Goal: Task Accomplishment & Management: Manage account settings

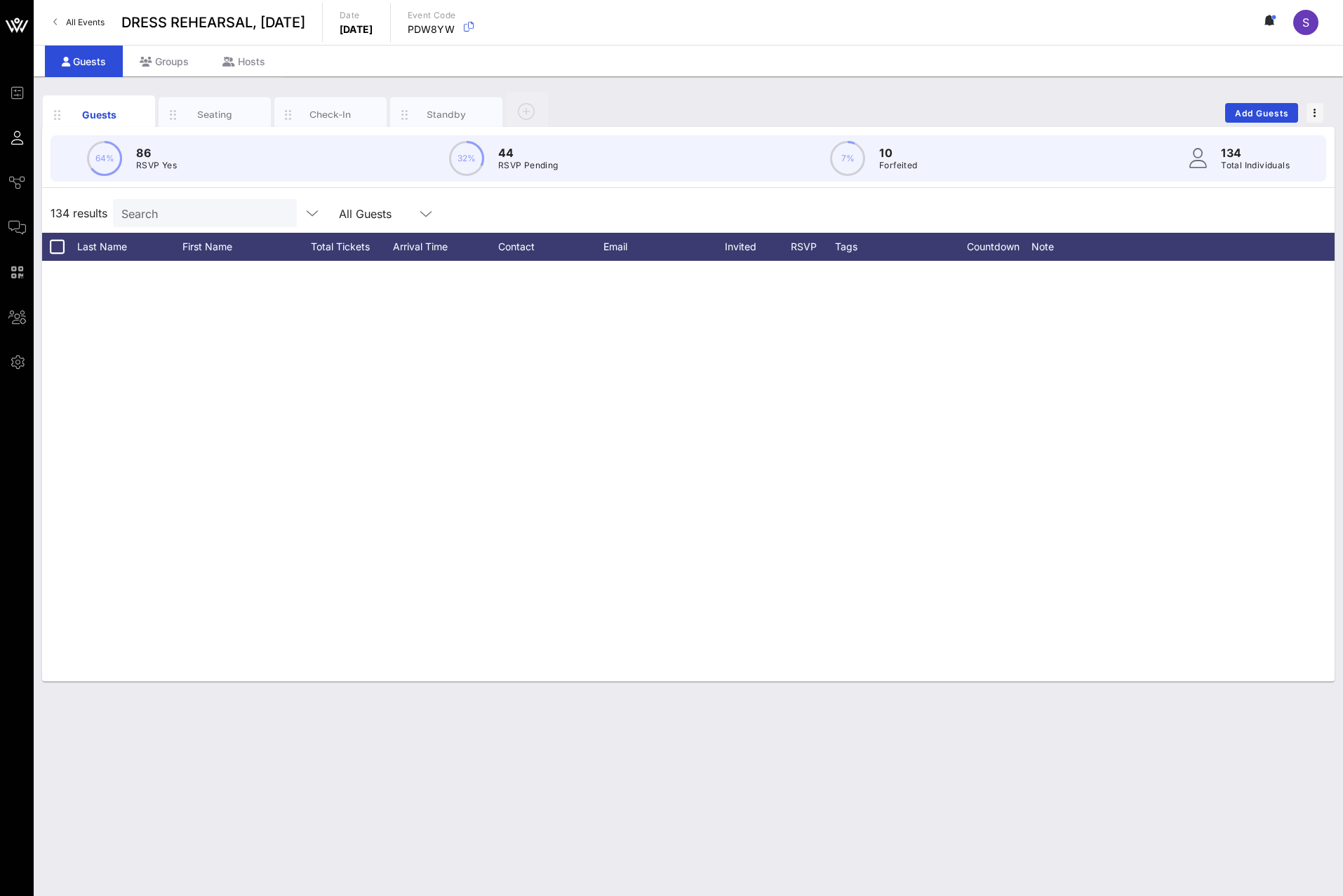
scroll to position [3860, 0]
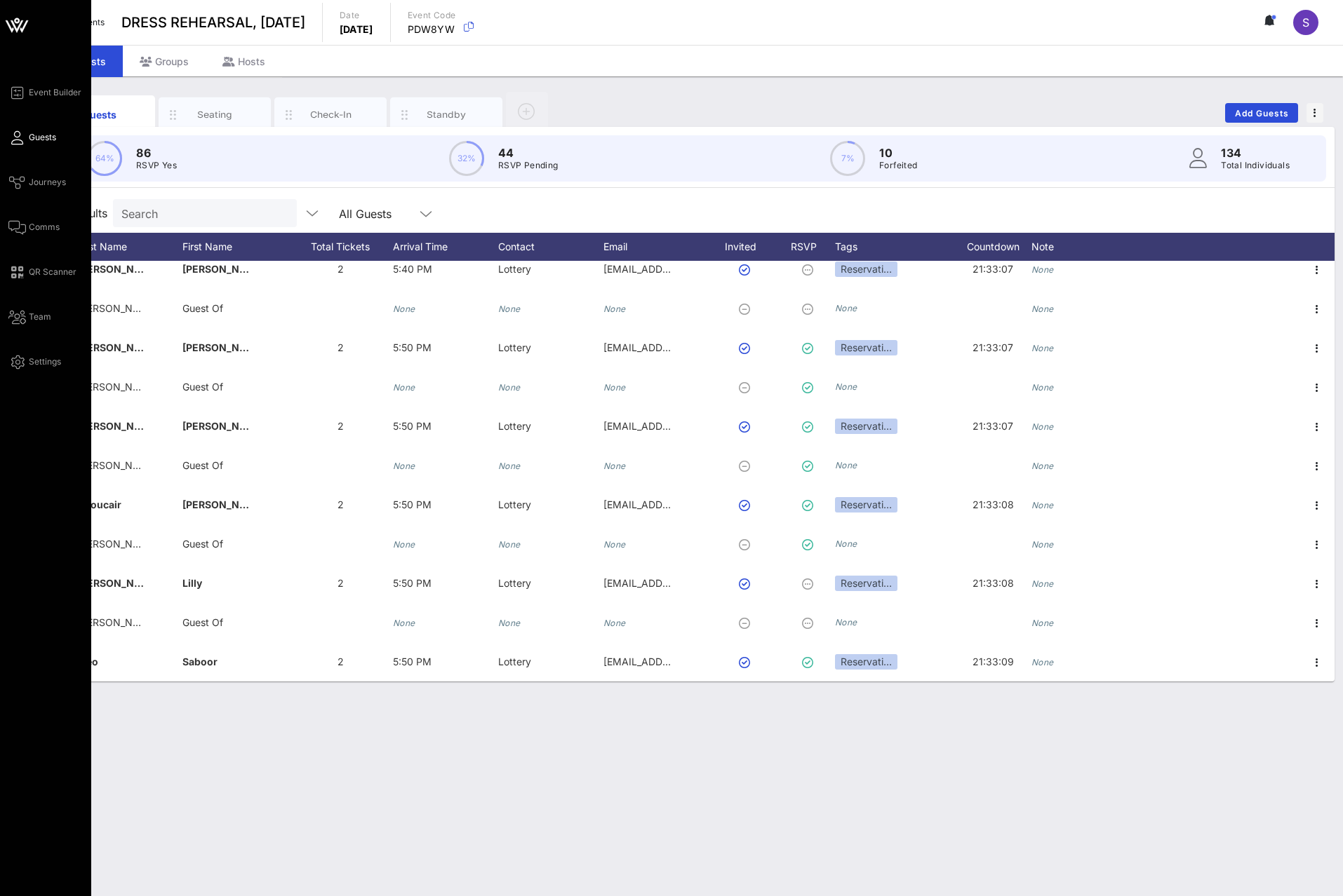
click at [27, 139] on link "Guests" at bounding box center [33, 137] width 47 height 17
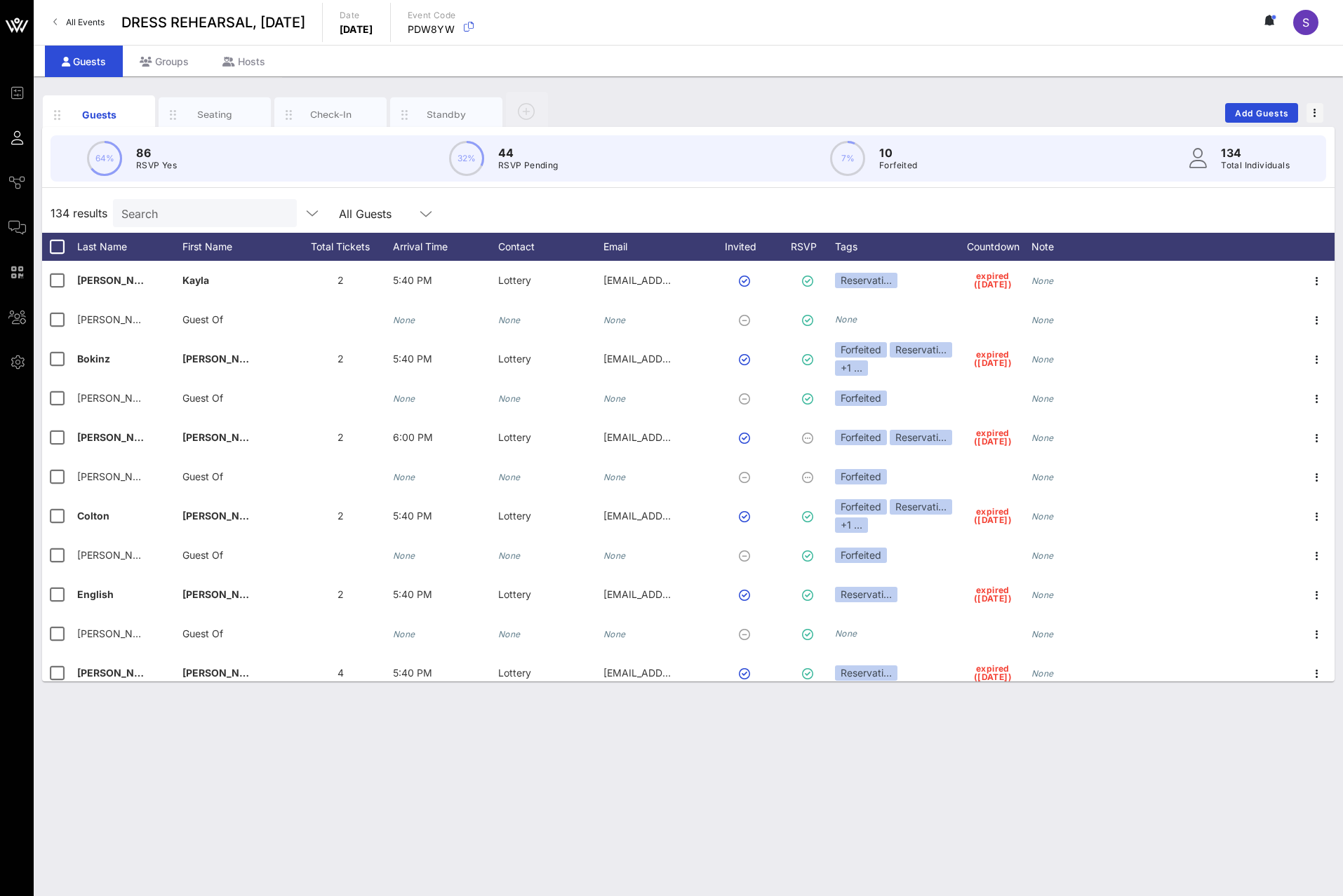
click at [136, 204] on input "Search" at bounding box center [204, 213] width 164 height 18
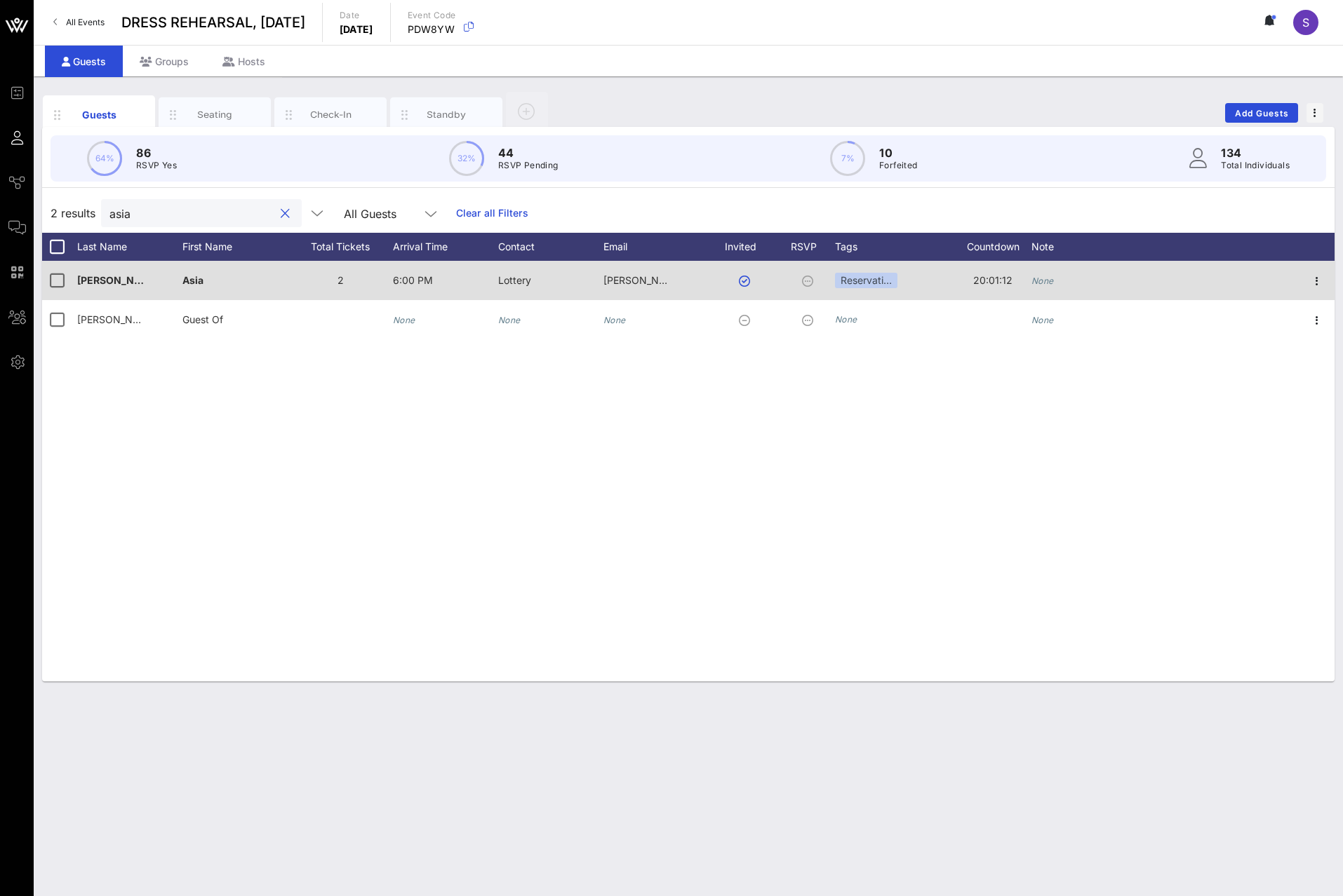
type input "asia"
click at [1053, 285] on div "None" at bounding box center [1083, 288] width 105 height 55
click at [1053, 285] on span "EMAIL NO" at bounding box center [1054, 281] width 48 height 12
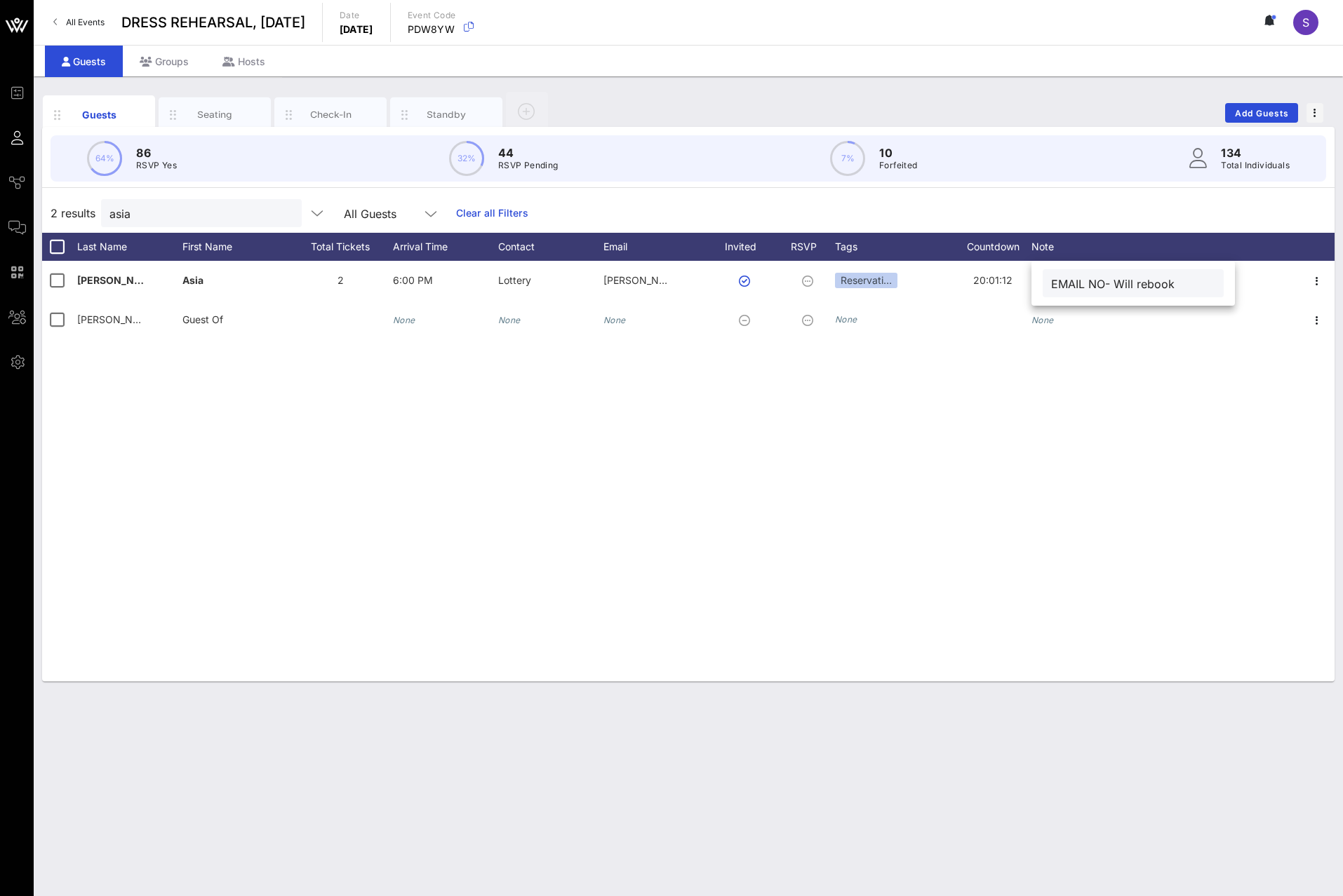
type input "EMAIL NO- Will rebook"
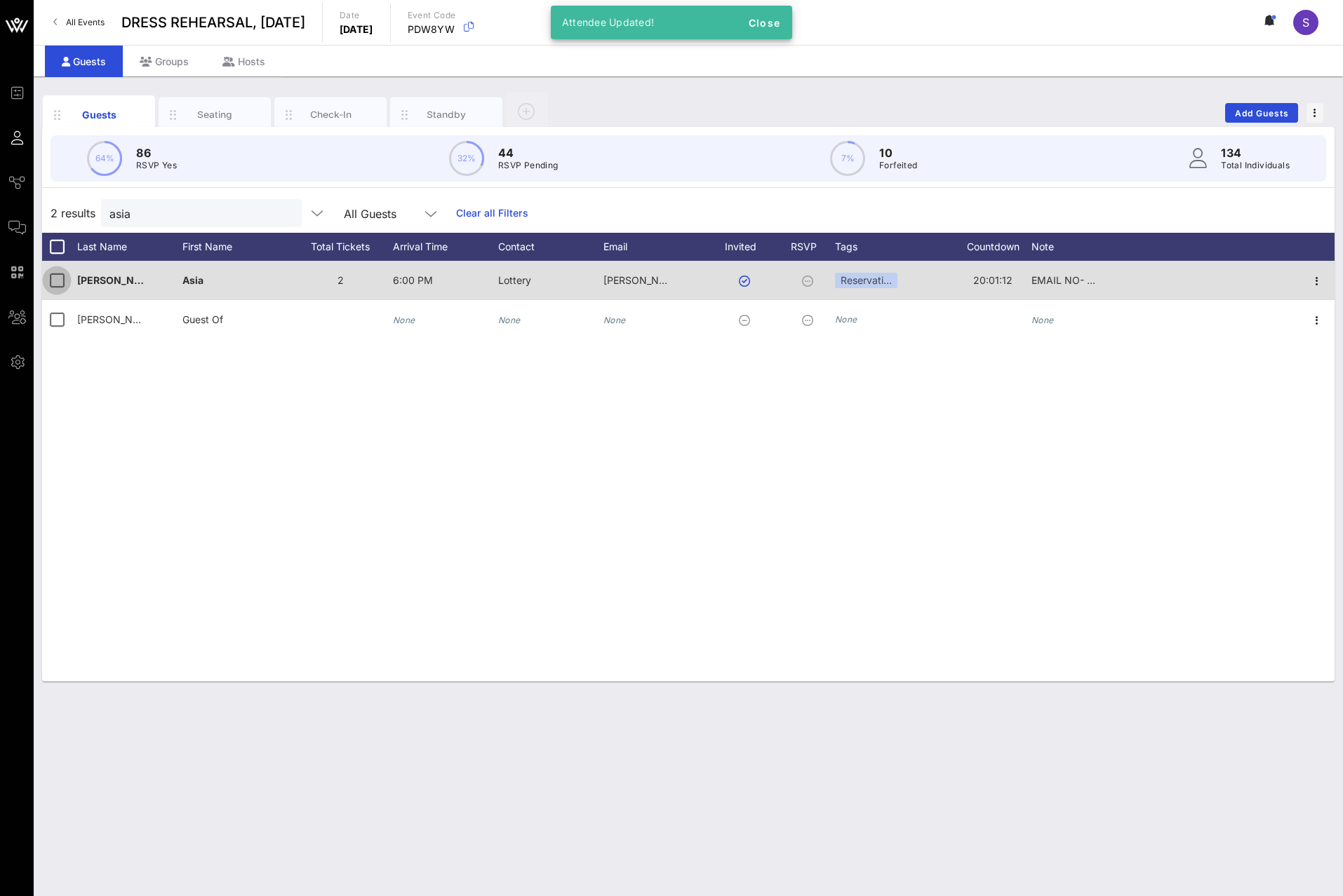
drag, startPoint x: 61, startPoint y: 282, endPoint x: 63, endPoint y: 307, distance: 25.1
click at [61, 285] on div at bounding box center [56, 281] width 24 height 24
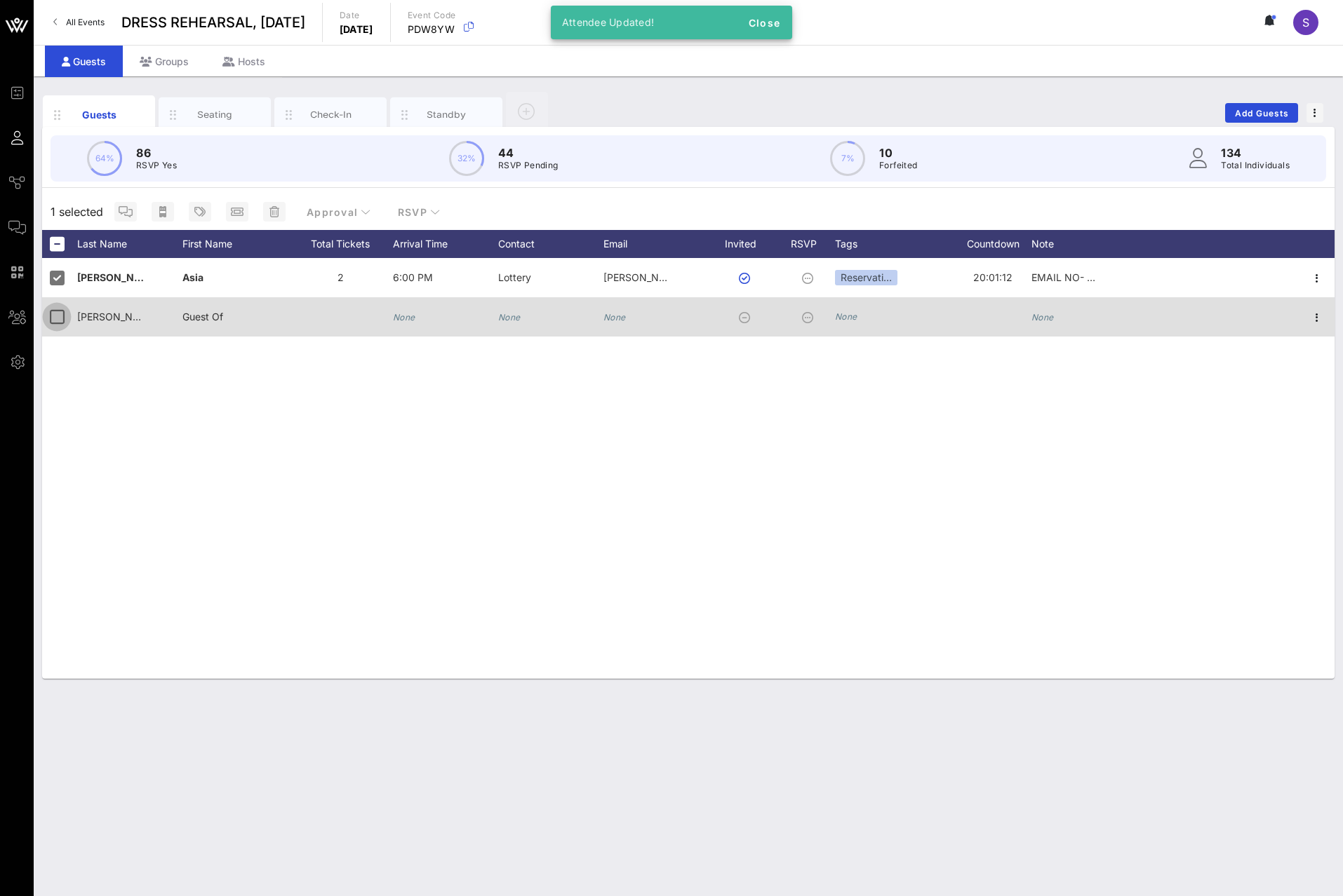
click at [56, 325] on div at bounding box center [56, 317] width 24 height 24
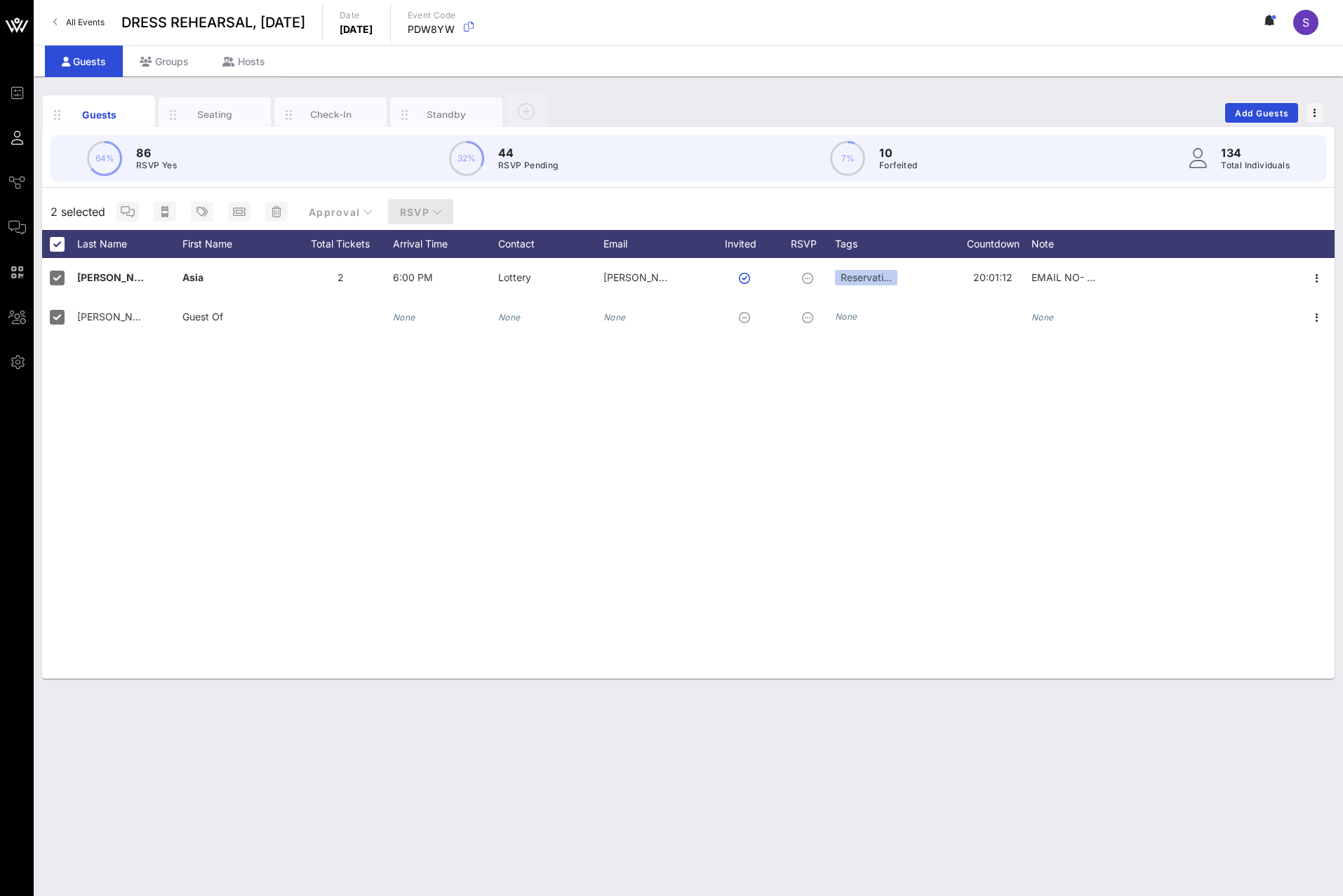
click at [434, 213] on icon "button" at bounding box center [437, 211] width 10 height 10
click at [438, 282] on div "No" at bounding box center [417, 280] width 42 height 13
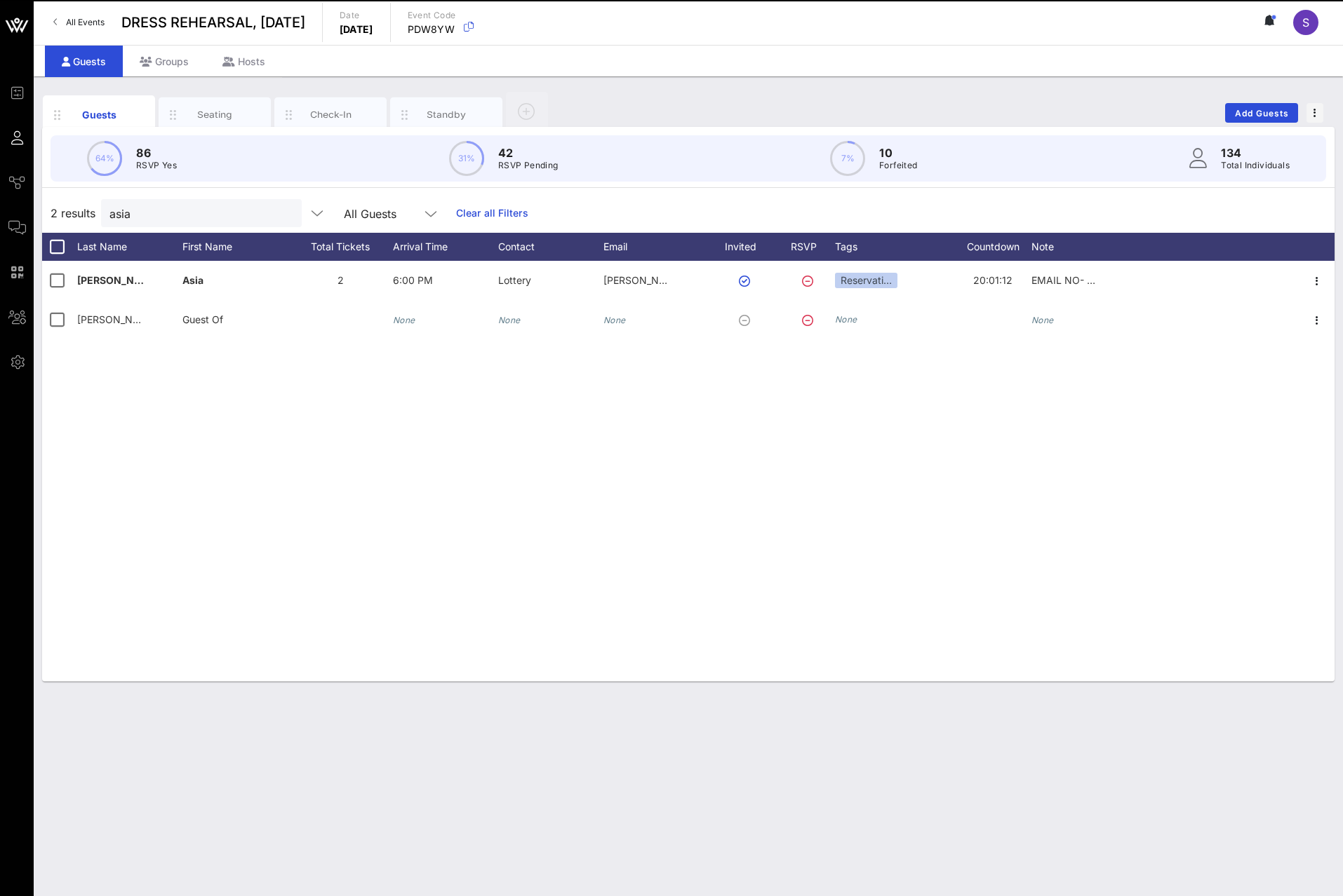
click at [783, 427] on div "Buford Asia 2 6:00 PM Lottery buford.asia@gmail.com Reservati… 20:01:12 EMAIL N…" at bounding box center [689, 471] width 1293 height 421
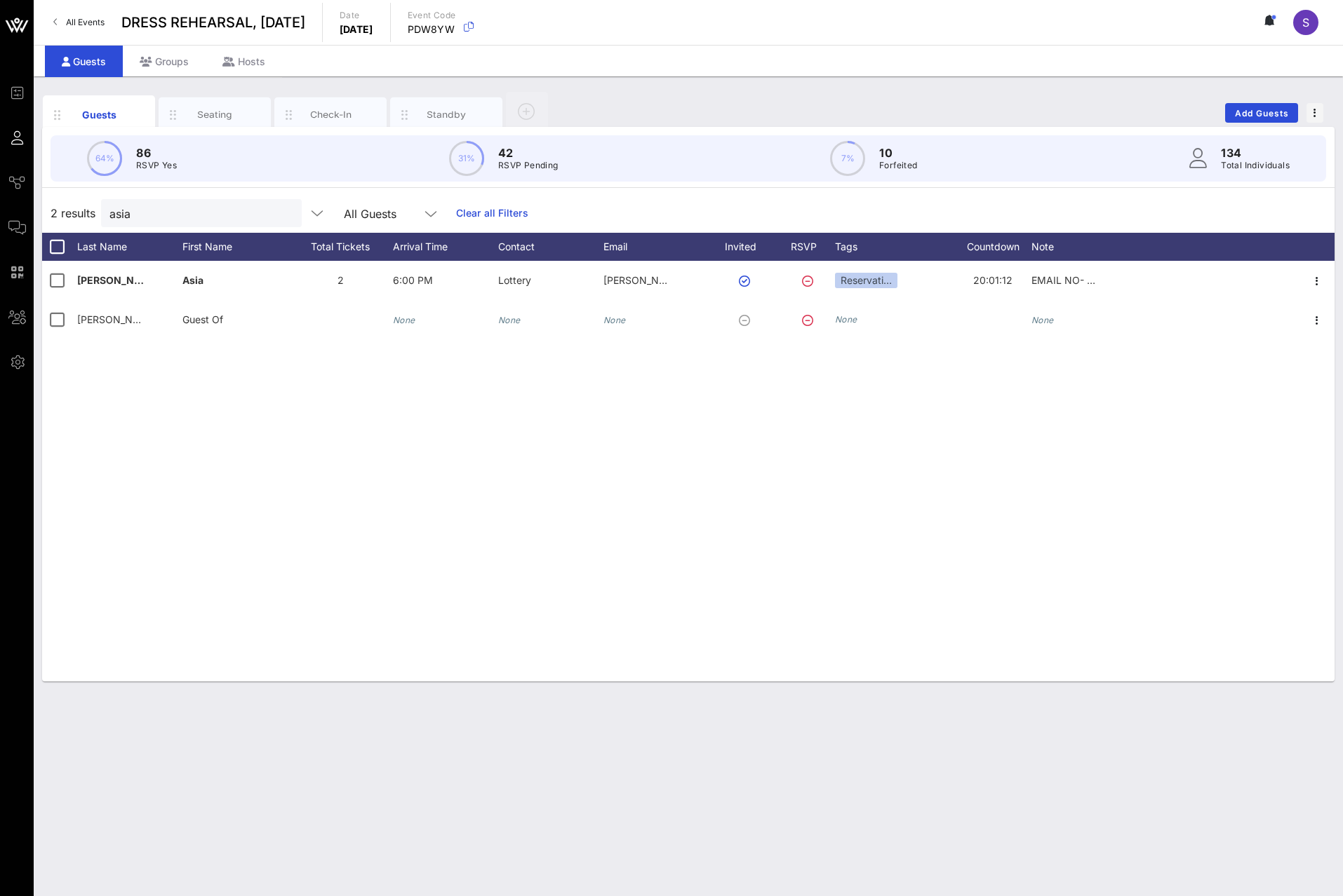
drag, startPoint x: 460, startPoint y: 217, endPoint x: 1353, endPoint y: 322, distance: 899.2
click at [461, 217] on link "Clear all Filters" at bounding box center [491, 213] width 72 height 16
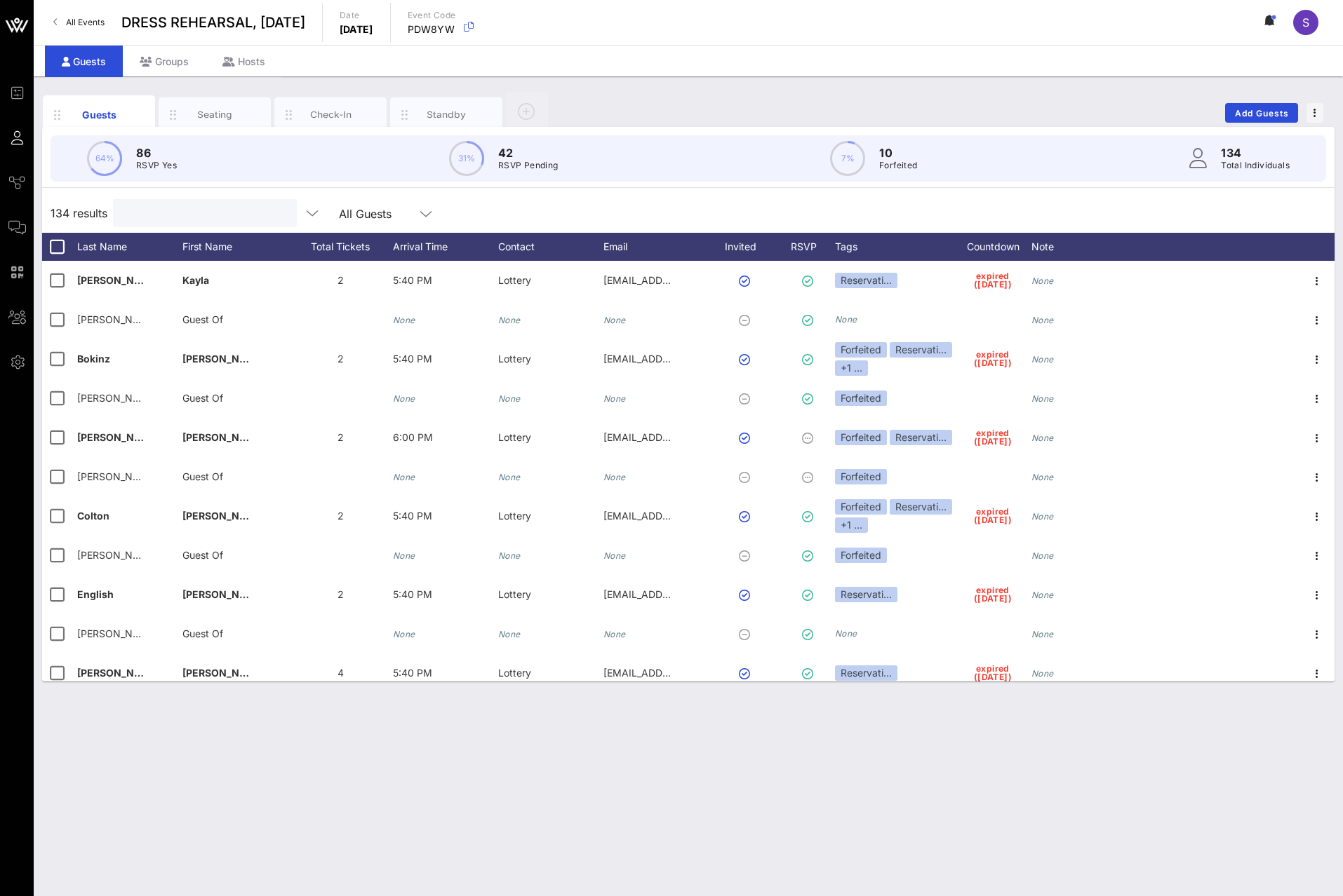
click at [209, 212] on input "text" at bounding box center [204, 213] width 164 height 18
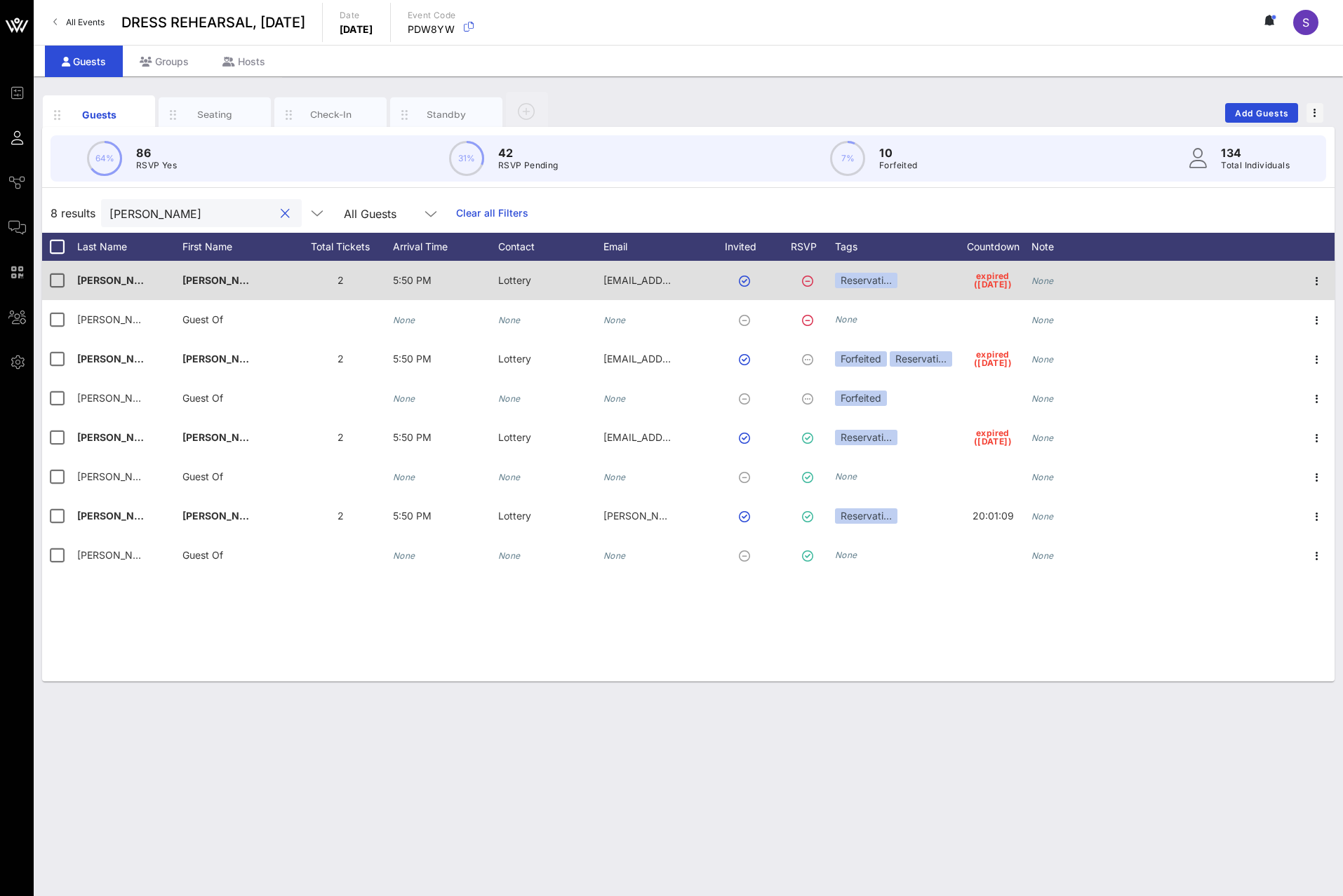
type input "ian"
click at [1082, 277] on div "None" at bounding box center [1083, 288] width 105 height 55
type input "EMAIL NO - Will rebook"
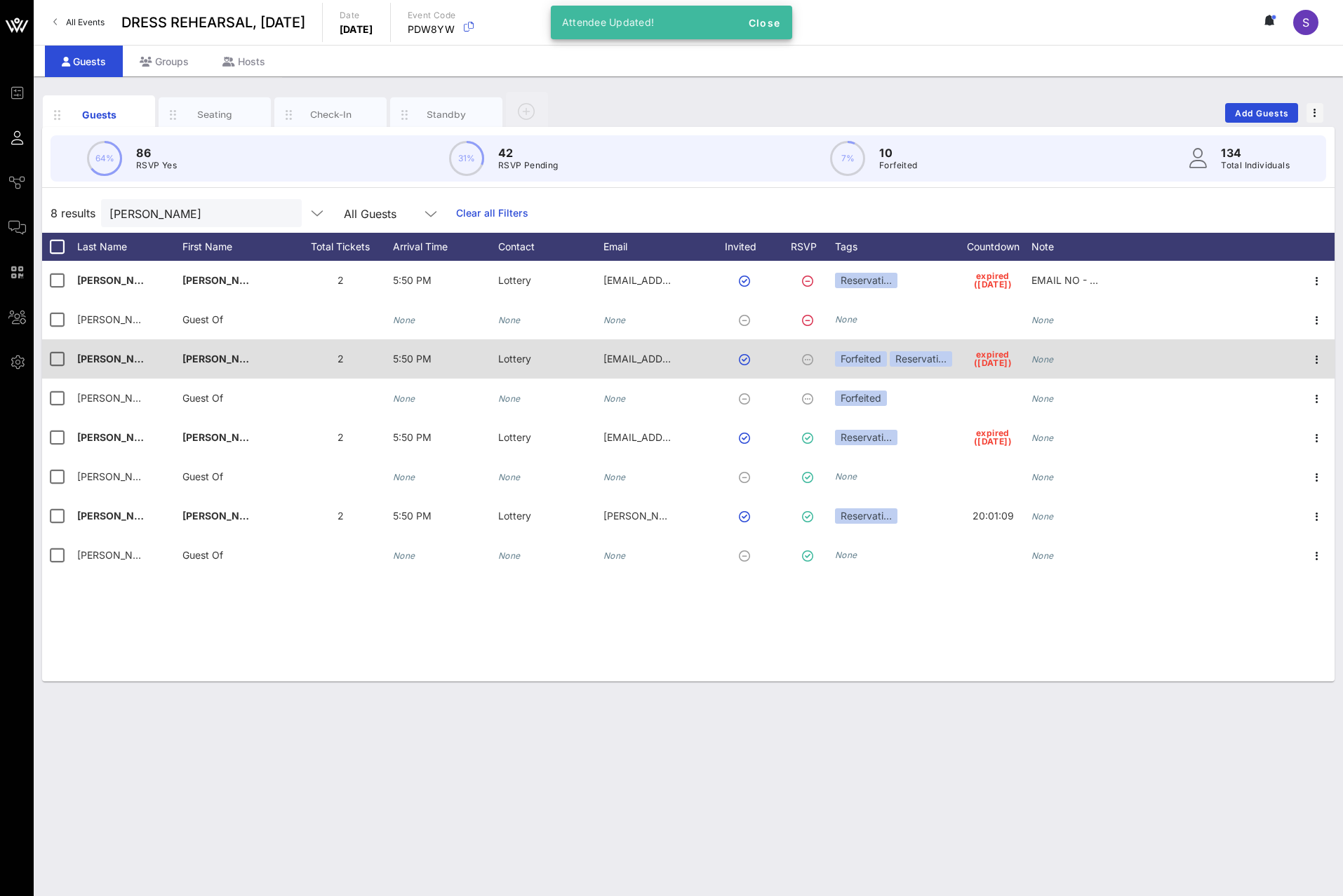
drag, startPoint x: 508, startPoint y: 211, endPoint x: 1289, endPoint y: 341, distance: 791.7
click at [508, 210] on link "Clear all Filters" at bounding box center [491, 213] width 72 height 16
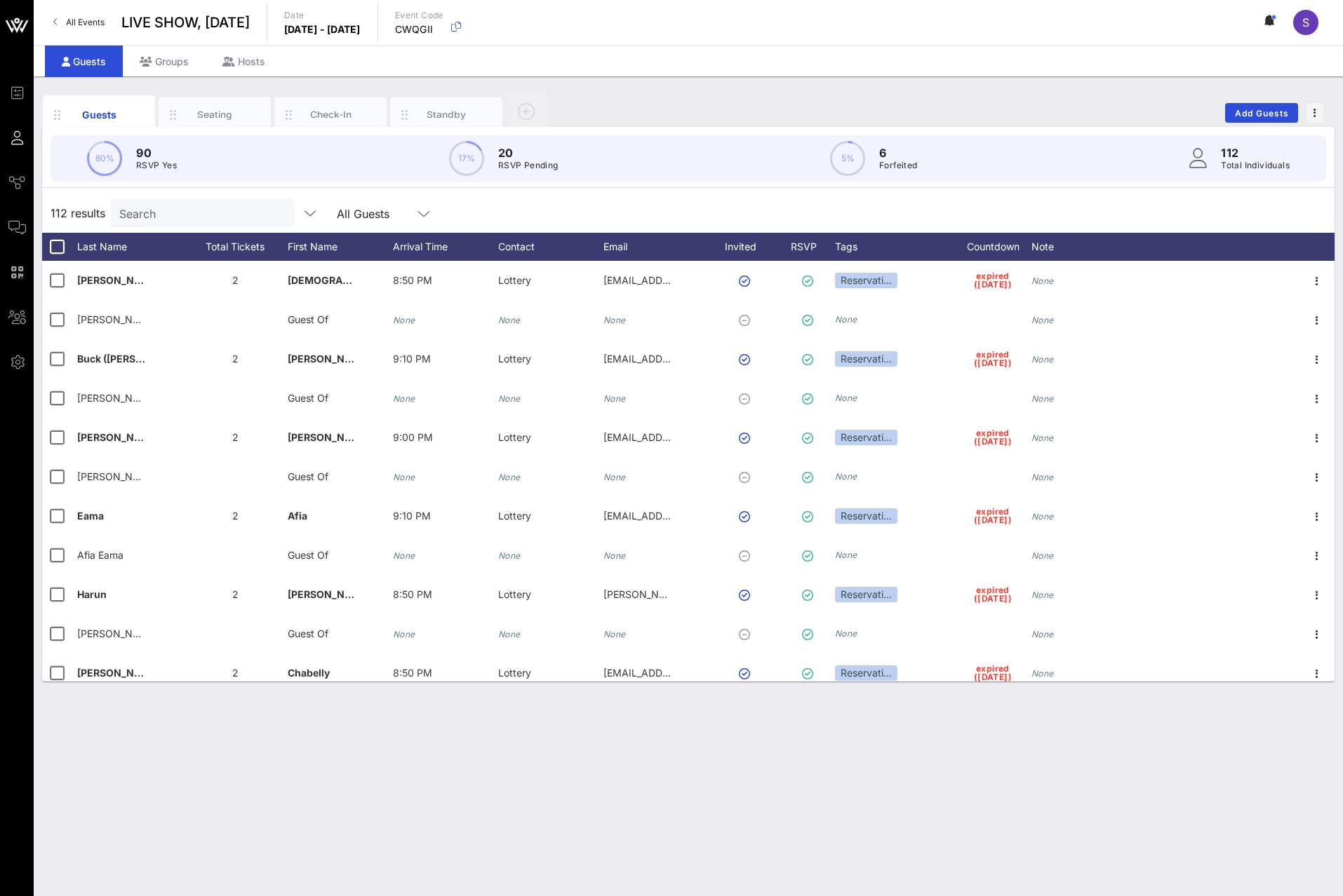
click at [700, 89] on div "Guests Seating Check-In Standby Add Guests 80% 90 RSVP Yes 17% 20 RSVP Pending …" at bounding box center [688, 486] width 1309 height 820
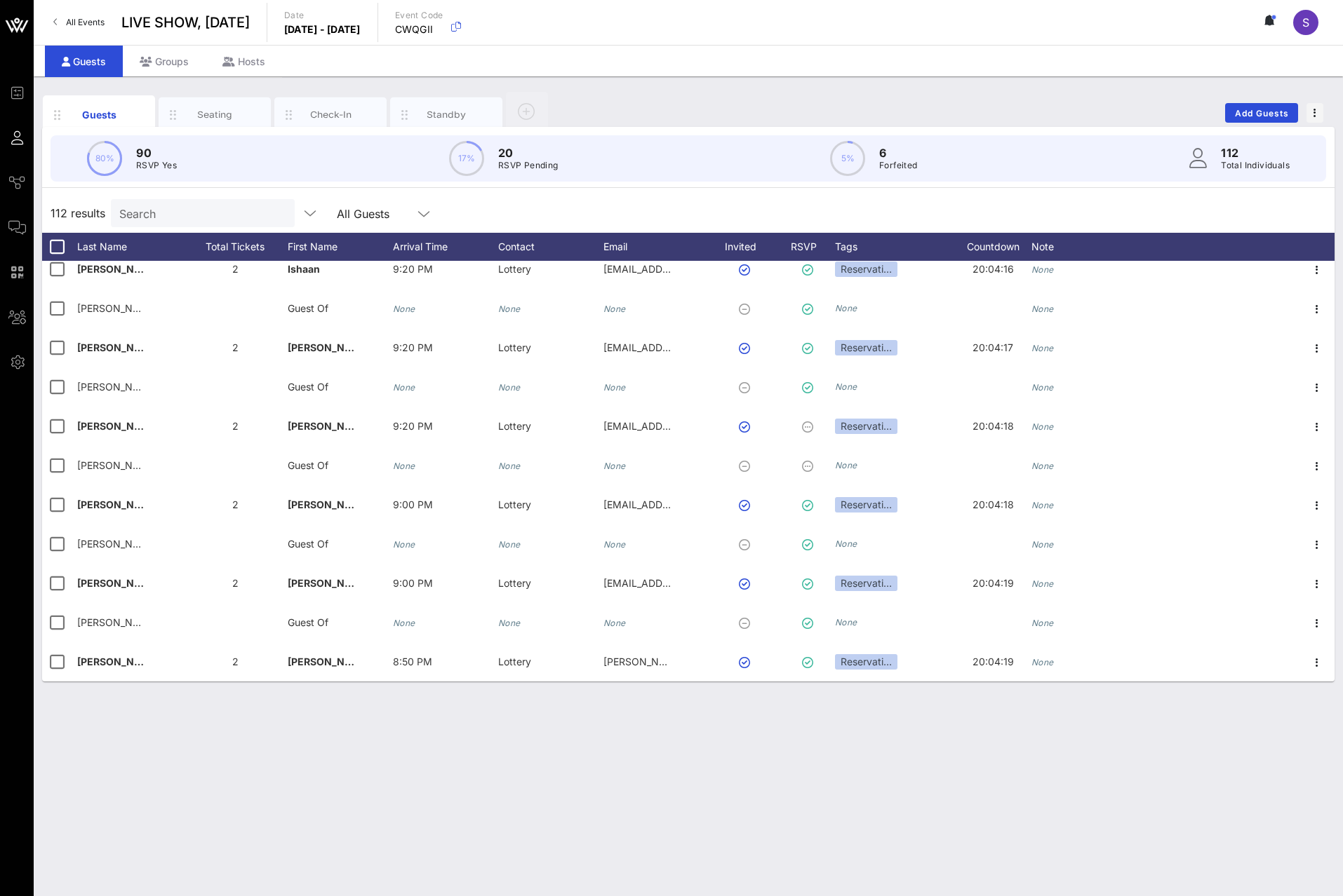
scroll to position [3697, 0]
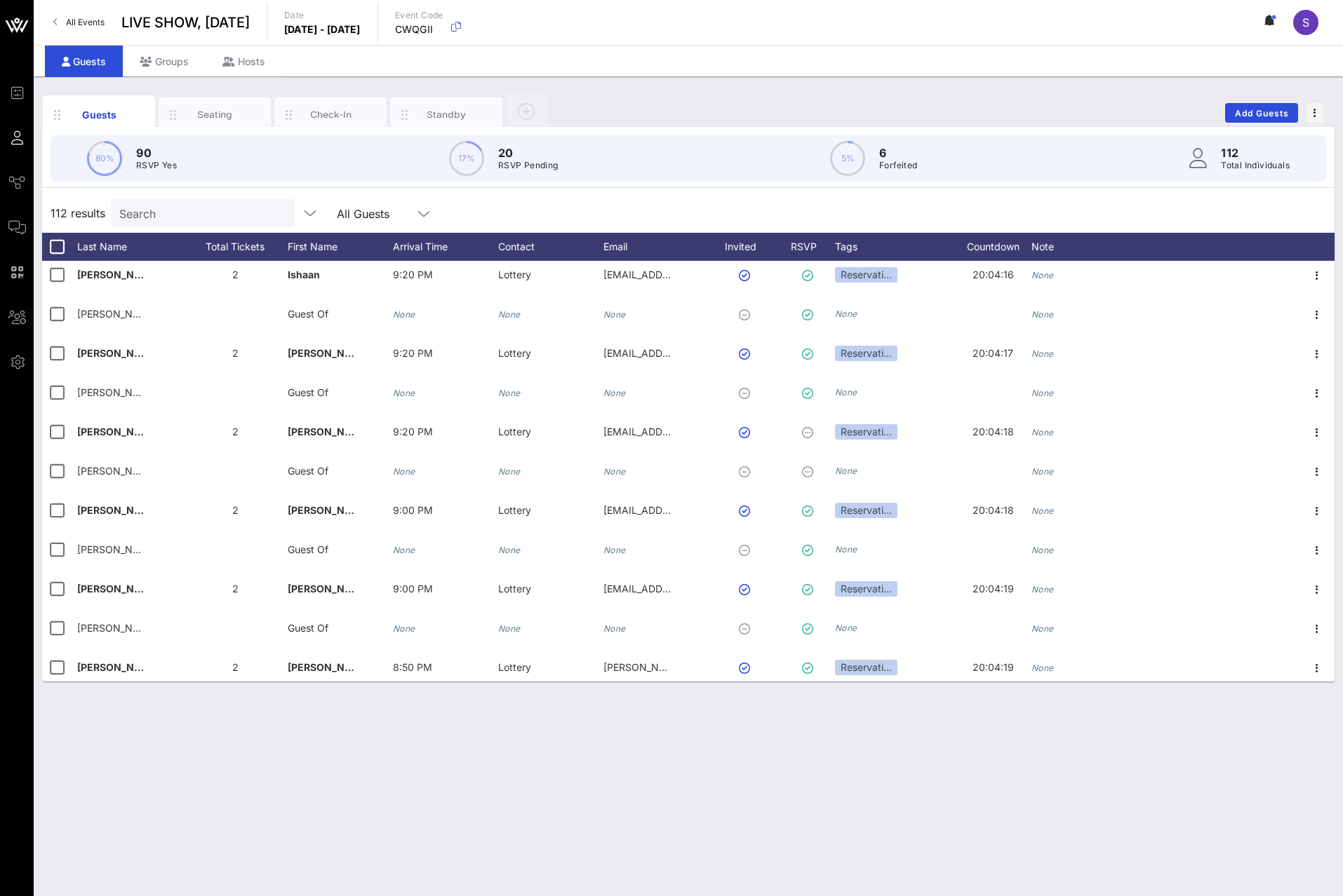
click at [879, 186] on div "80% 90 RSVP Yes 17% 20 RSVP Pending 5% 6 Forfeited 112 Total Individuals" at bounding box center [688, 158] width 1309 height 63
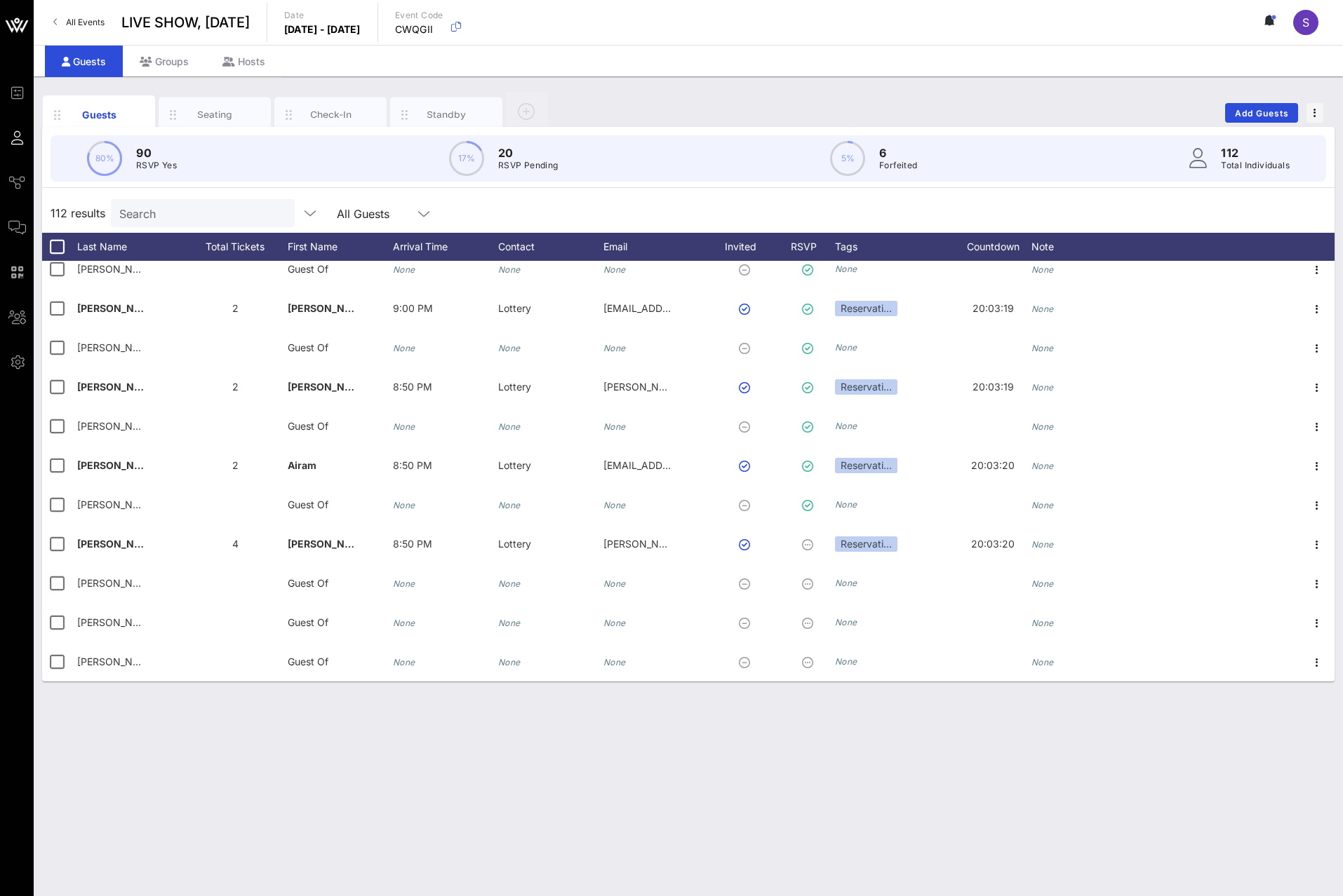
click at [271, 218] on div "Search" at bounding box center [203, 213] width 184 height 28
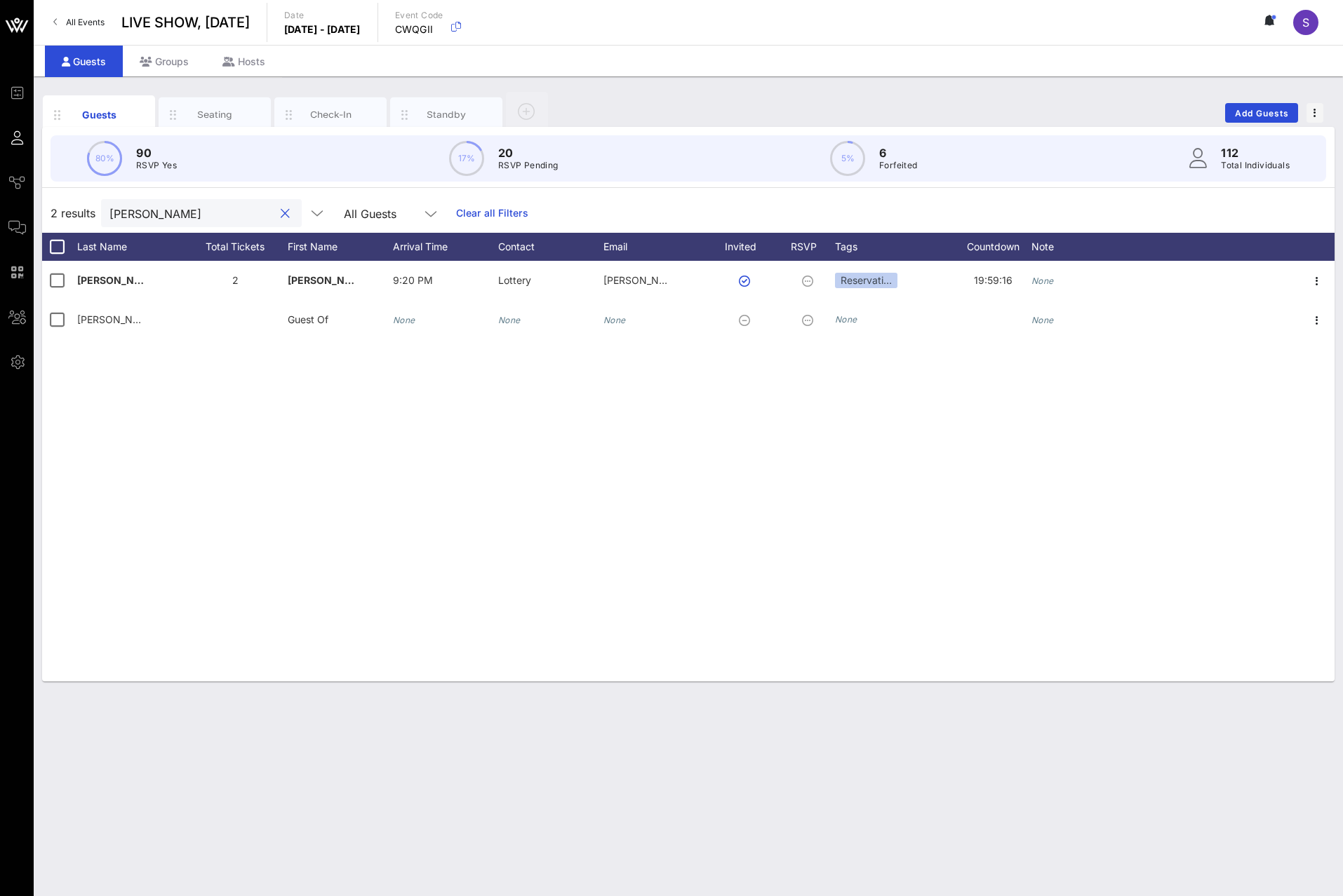
scroll to position [0, 0]
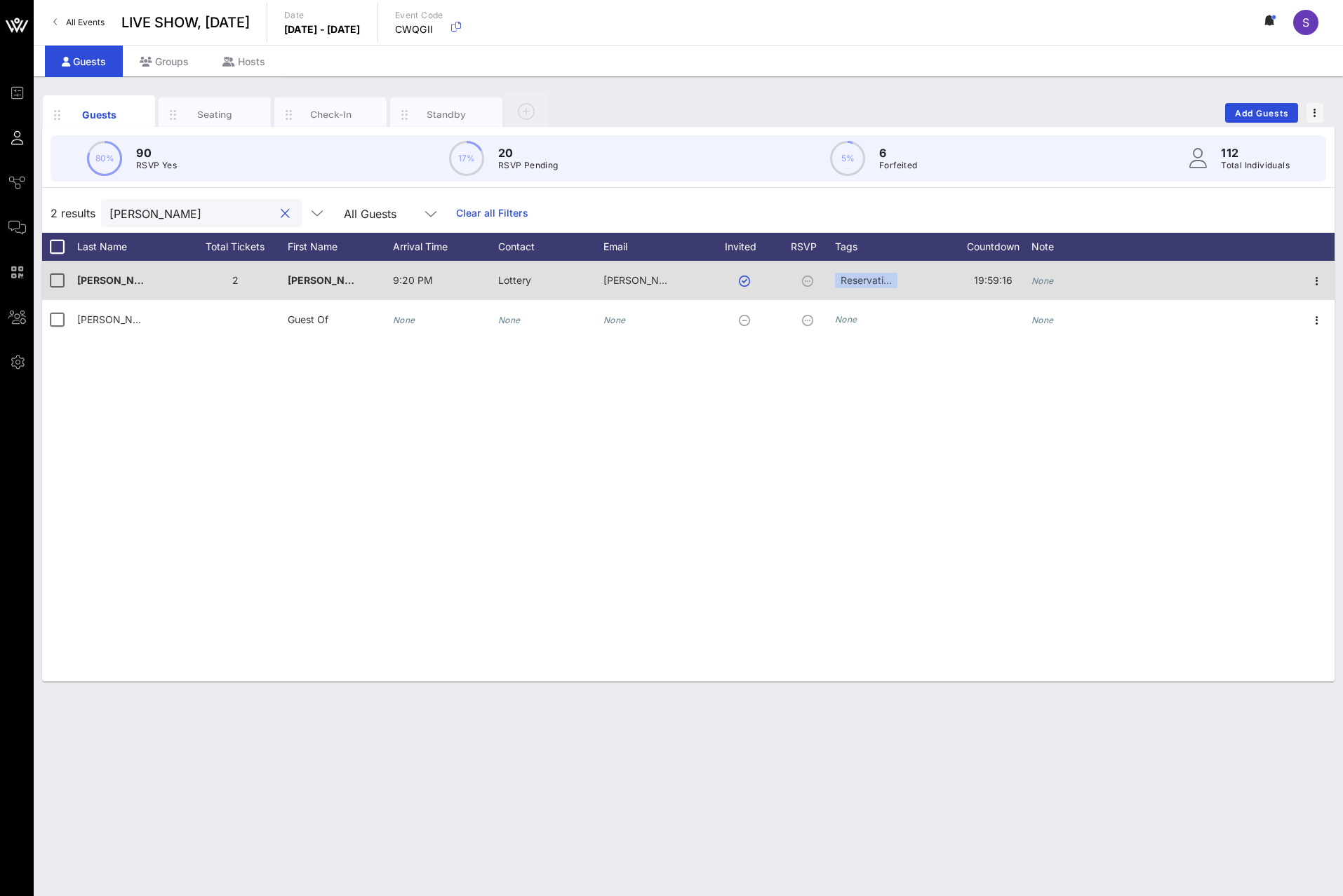
type input "Tim"
click at [1077, 283] on div "None" at bounding box center [1083, 288] width 105 height 55
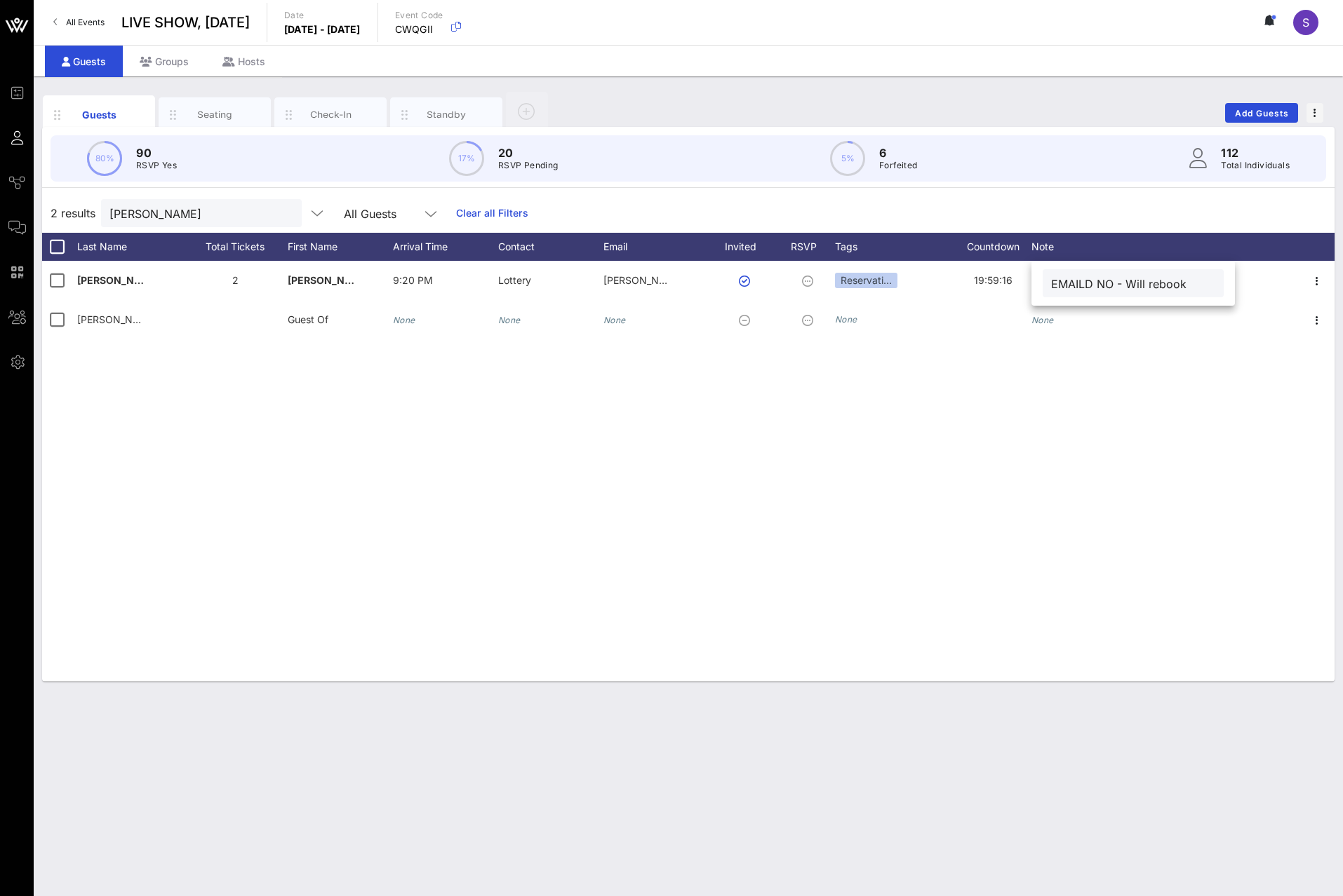
click at [1085, 286] on input "EMAILD NO - Will rebook" at bounding box center [1133, 284] width 164 height 18
type input "EMAILED NO - Will rebook"
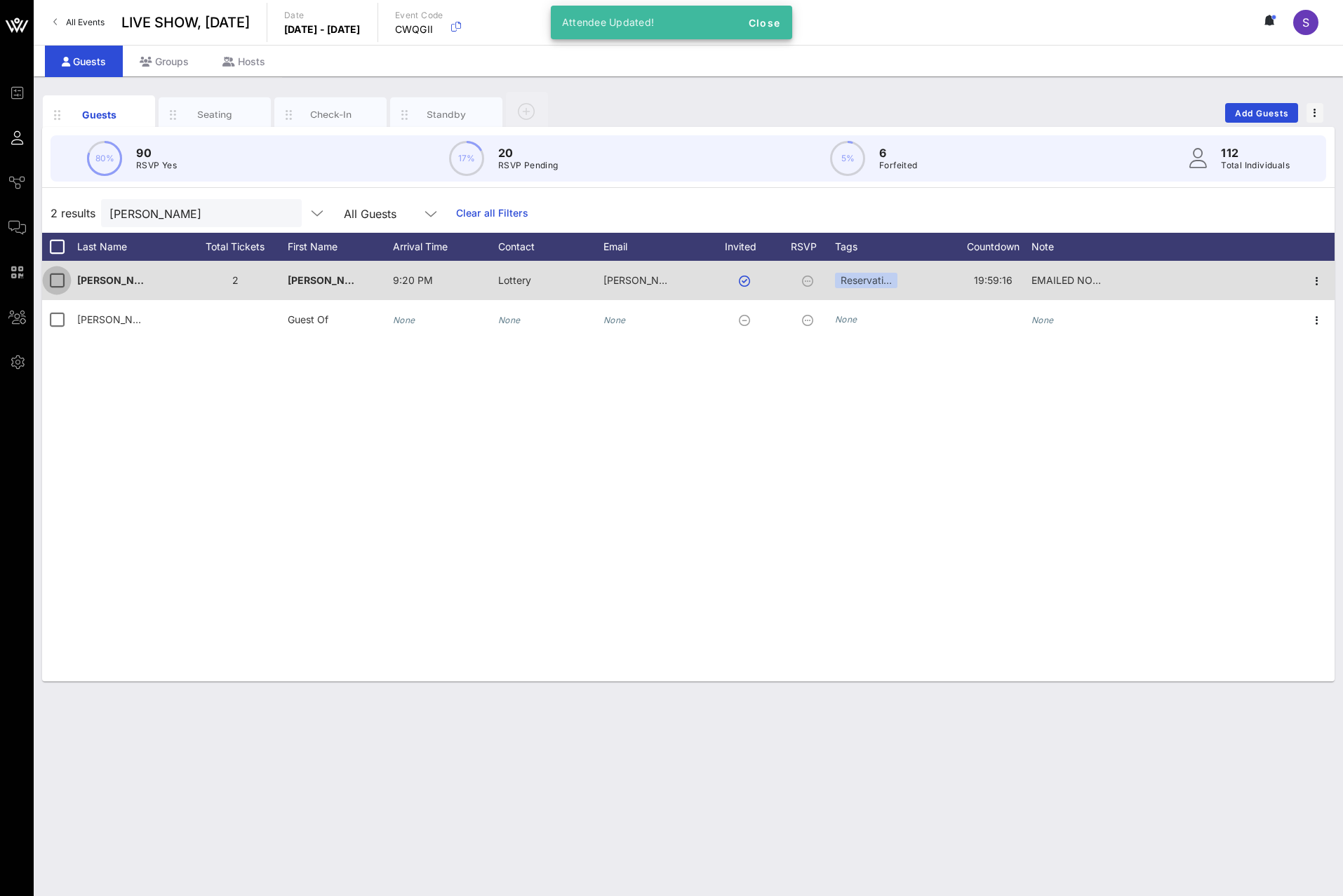
click at [59, 285] on div at bounding box center [56, 281] width 24 height 24
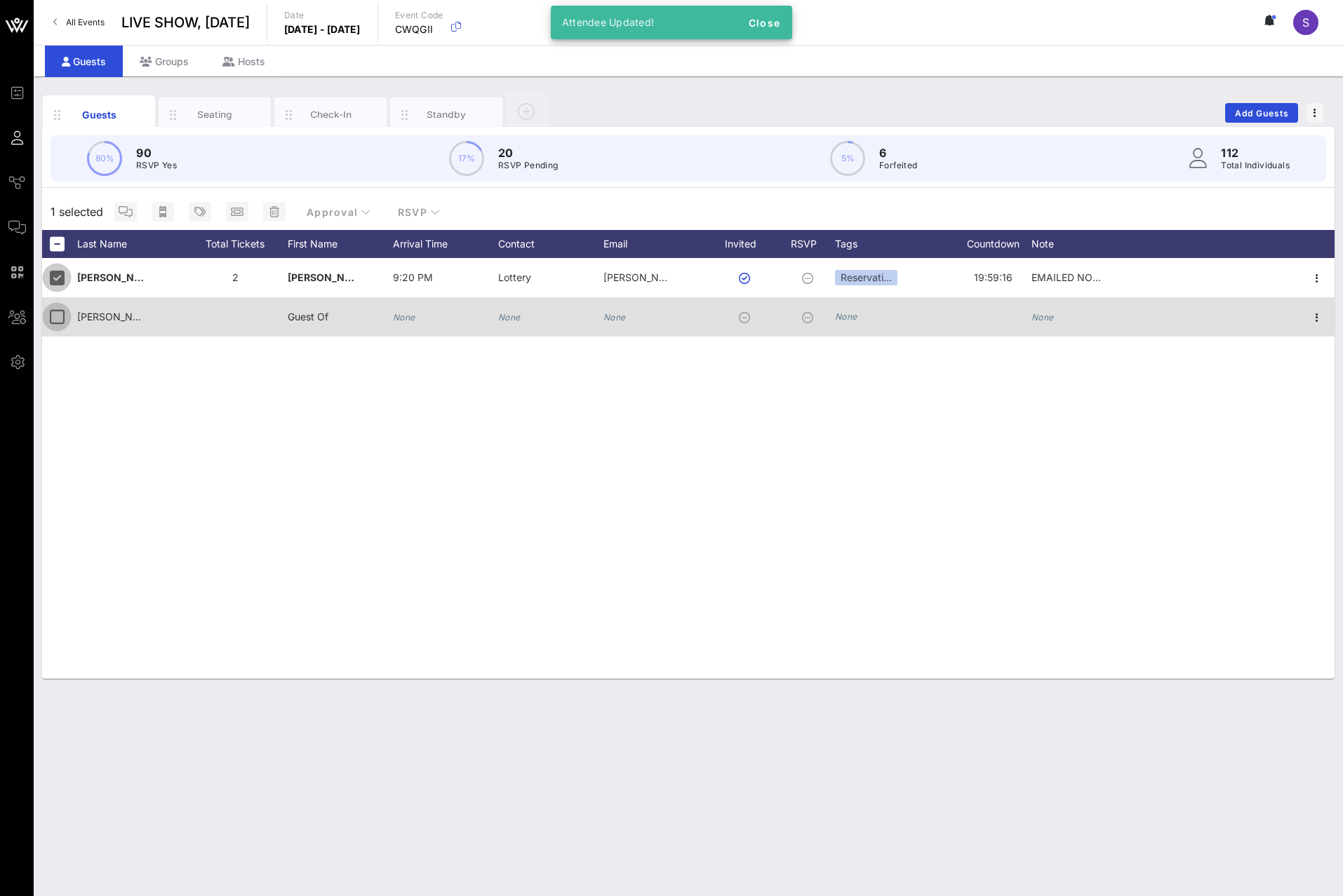
click at [56, 321] on div at bounding box center [56, 317] width 24 height 24
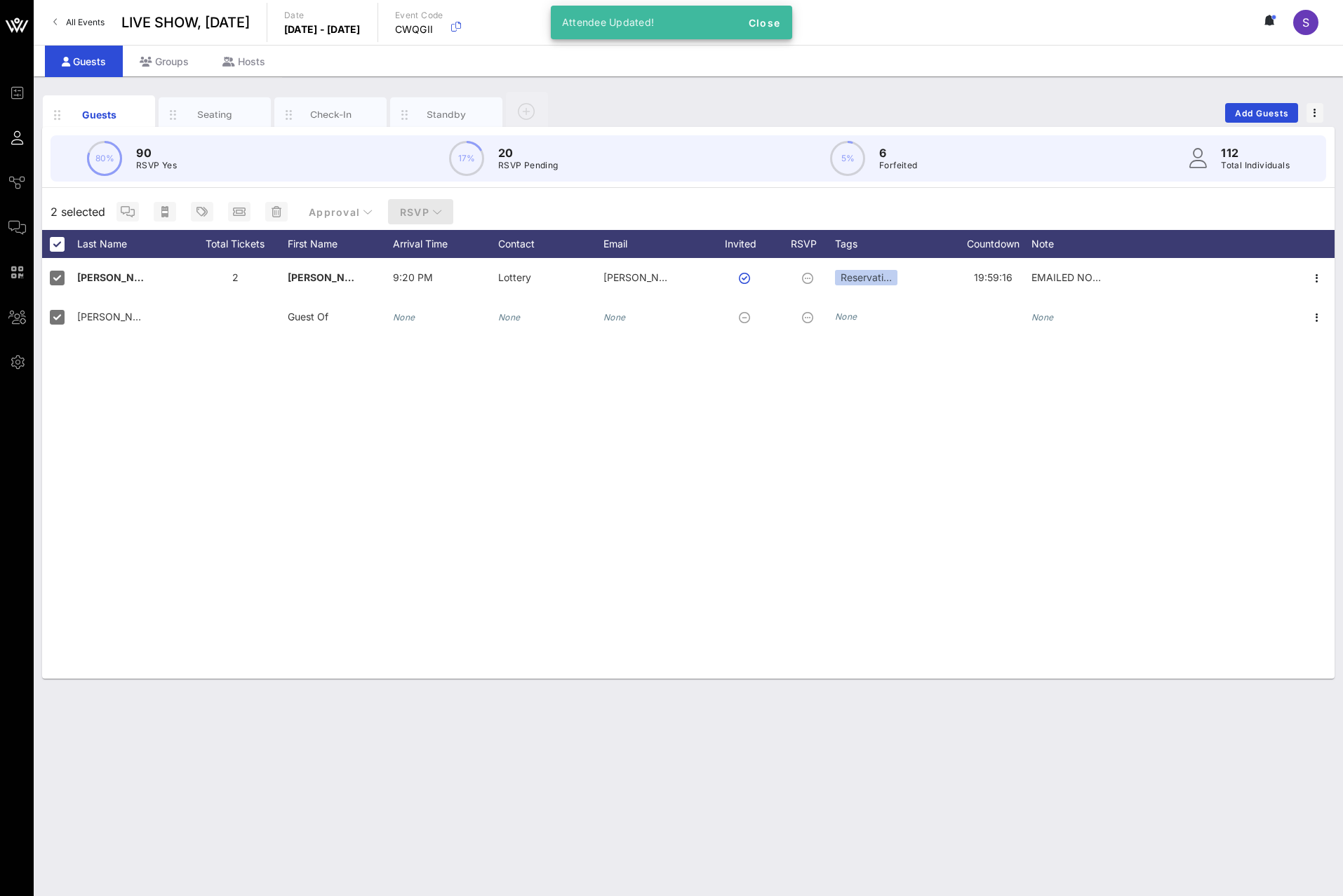
click at [393, 209] on button "RSVP" at bounding box center [421, 212] width 66 height 26
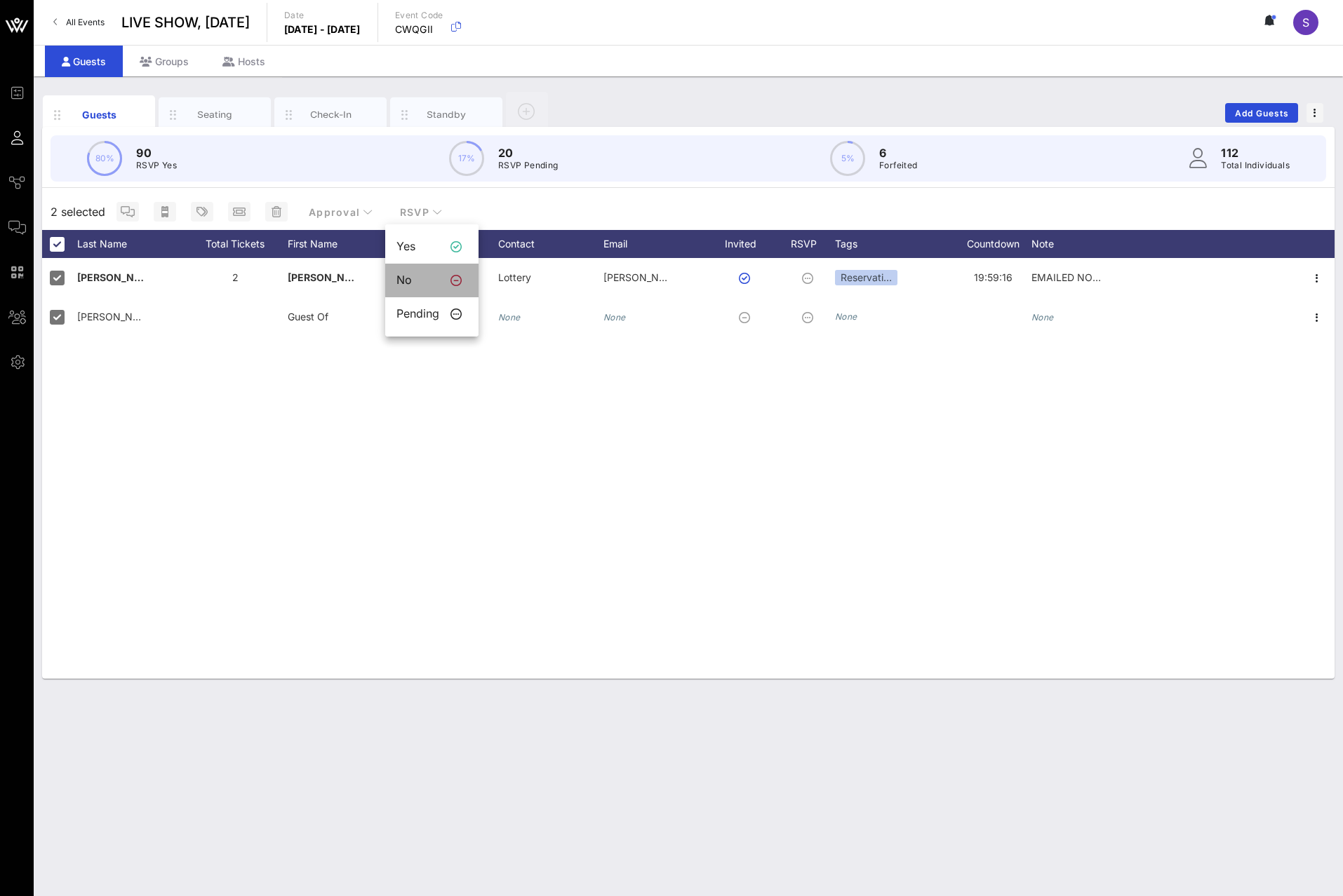
click at [416, 275] on div "No" at bounding box center [417, 280] width 42 height 13
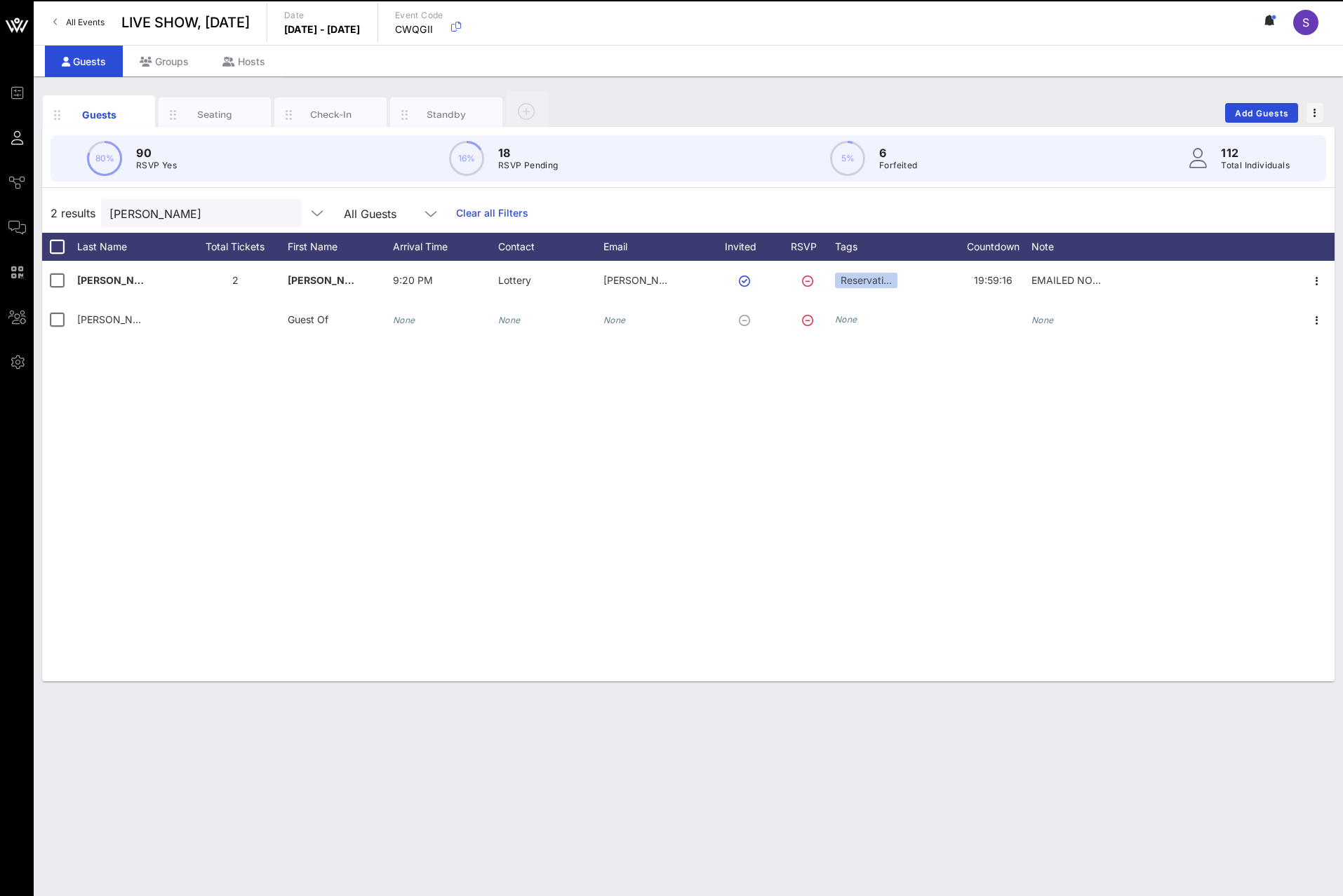
click at [661, 195] on div "2 results Tim All Guests Clear all Filters" at bounding box center [689, 213] width 1293 height 40
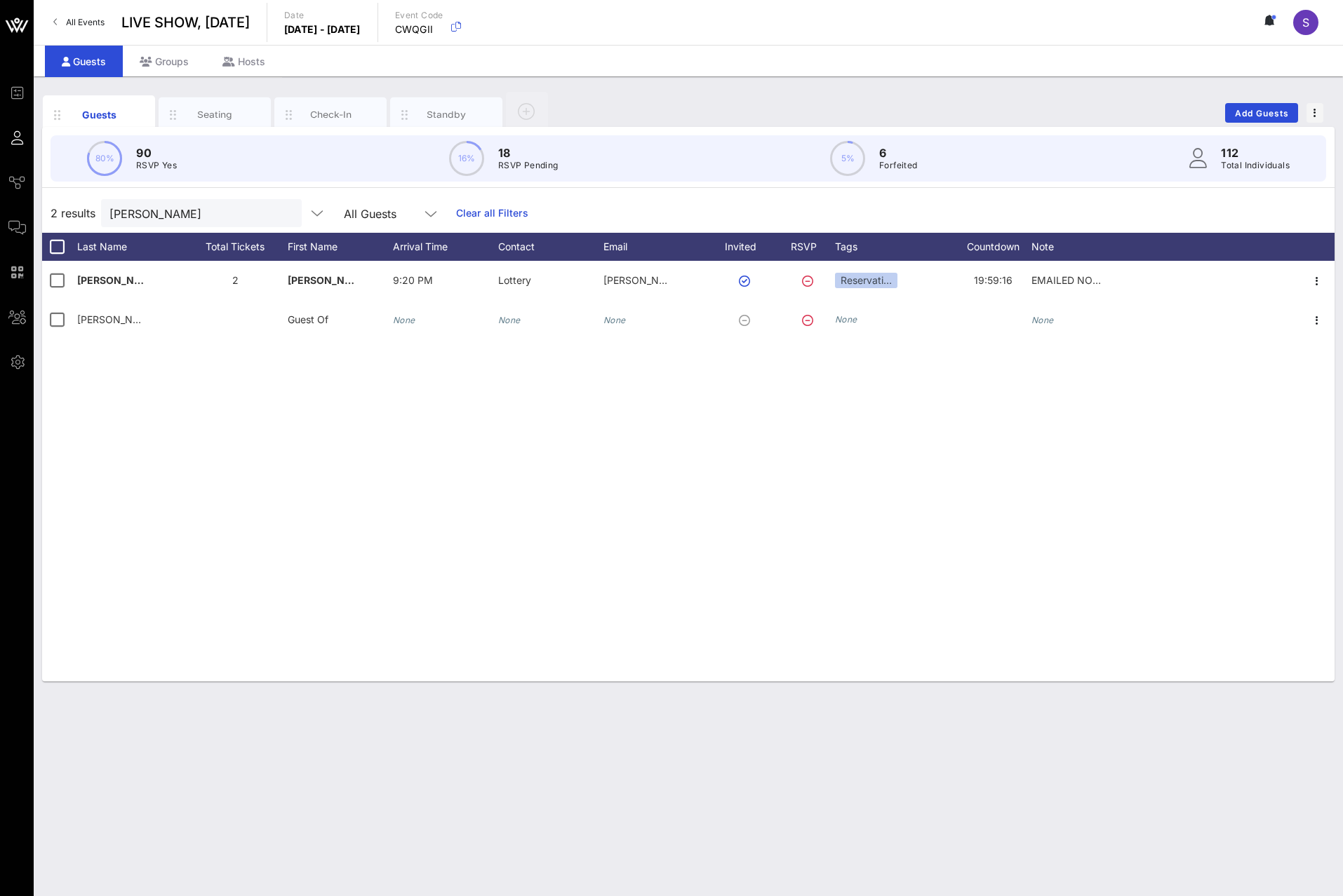
click at [662, 470] on div "Oleksy 2 Tim 9:20 PM Lottery tim.oleksy@gmail.com Reservati… 19:59:16 EMAILED N…" at bounding box center [689, 471] width 1293 height 421
click at [457, 218] on link "Clear all Filters" at bounding box center [491, 213] width 72 height 16
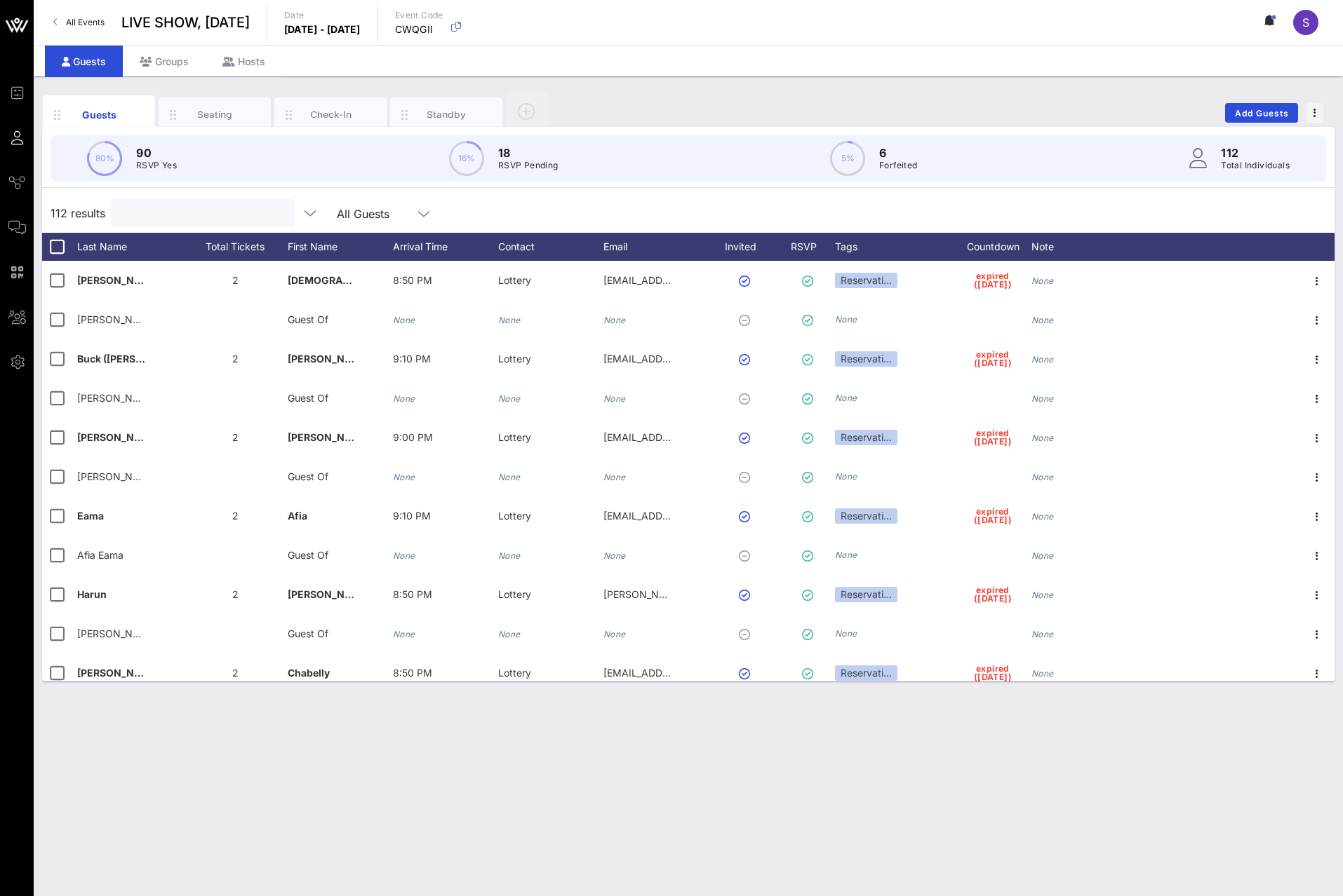
click at [253, 204] on input "text" at bounding box center [202, 213] width 164 height 18
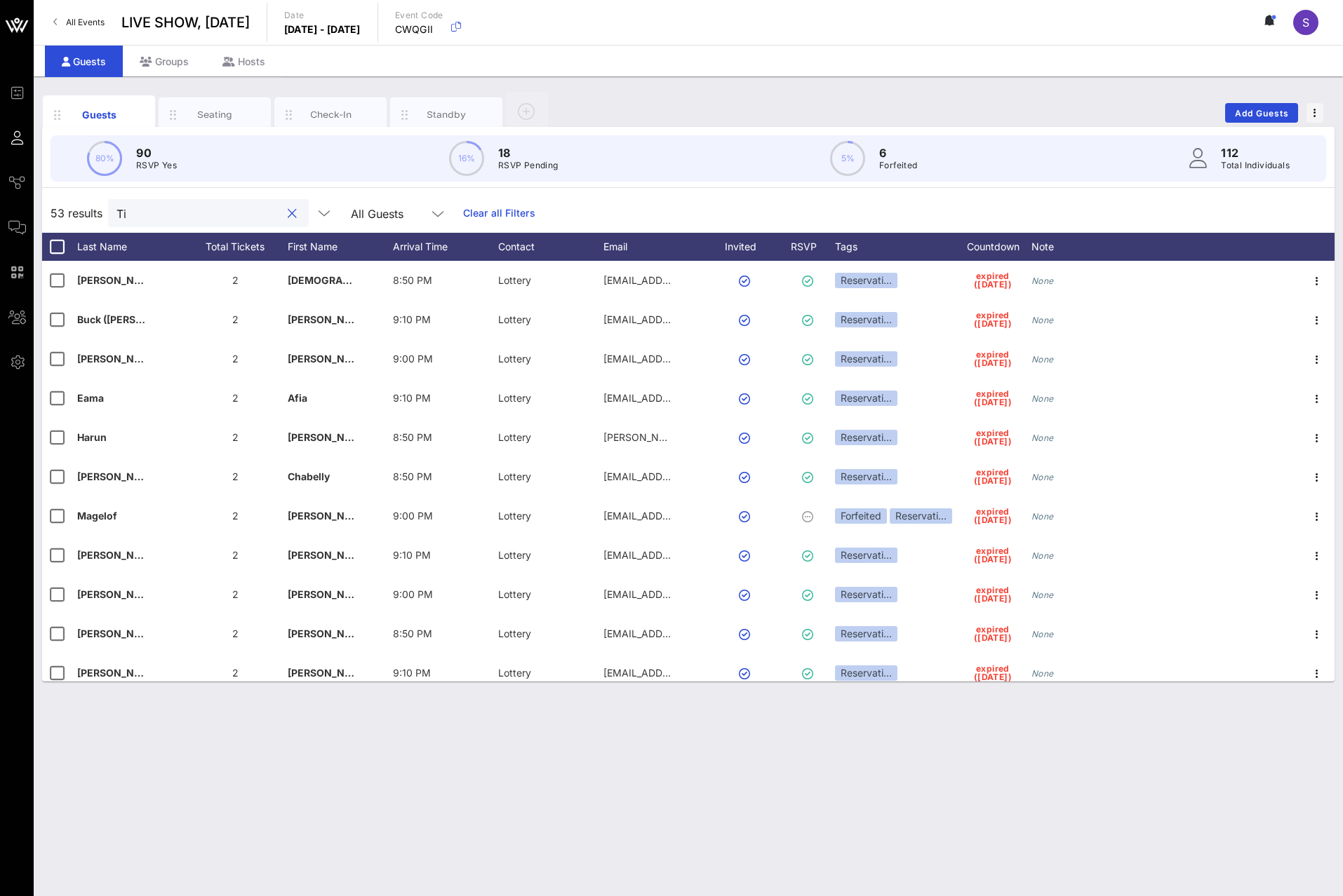
type input "T"
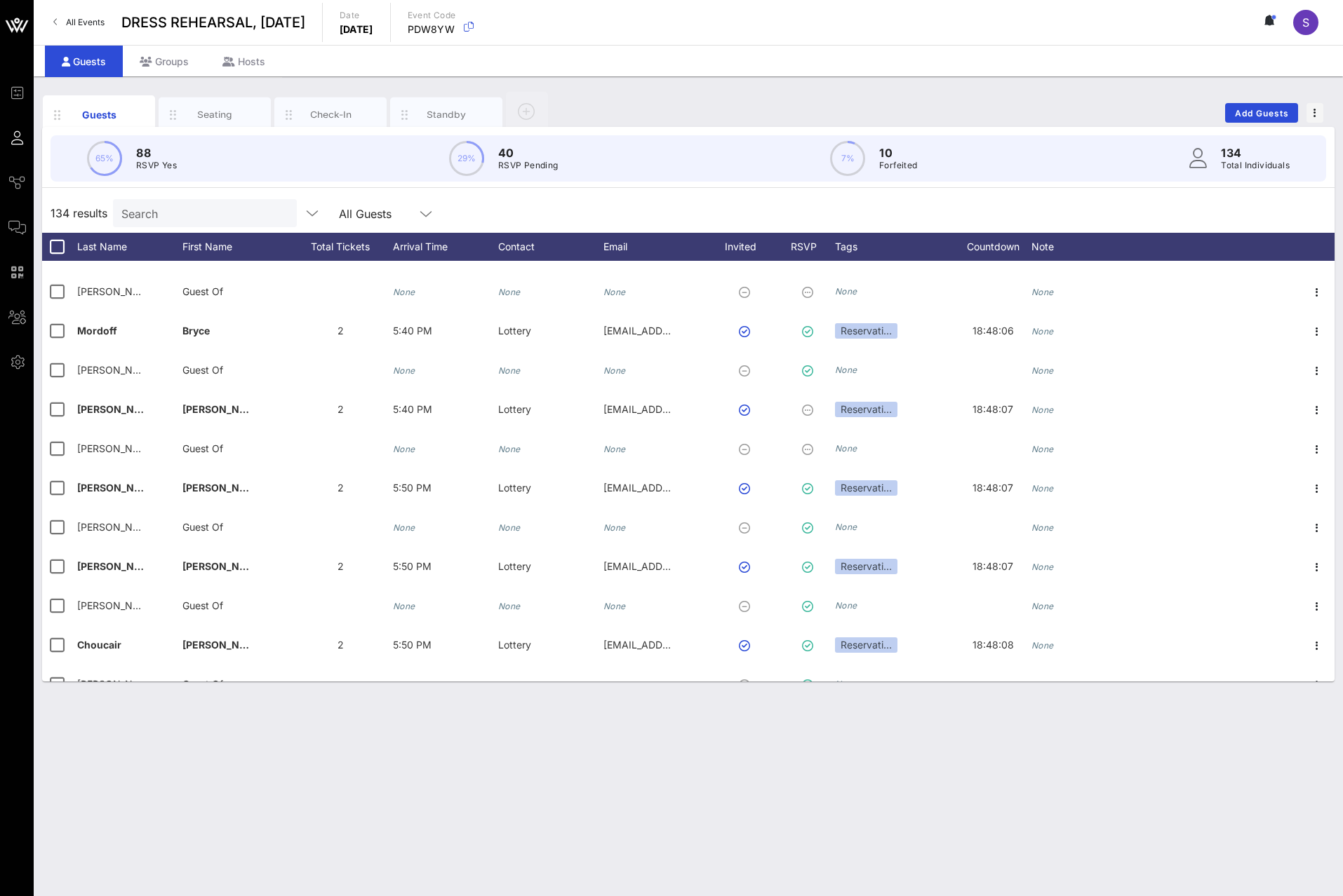
scroll to position [3649, 0]
